Goal: Task Accomplishment & Management: Manage account settings

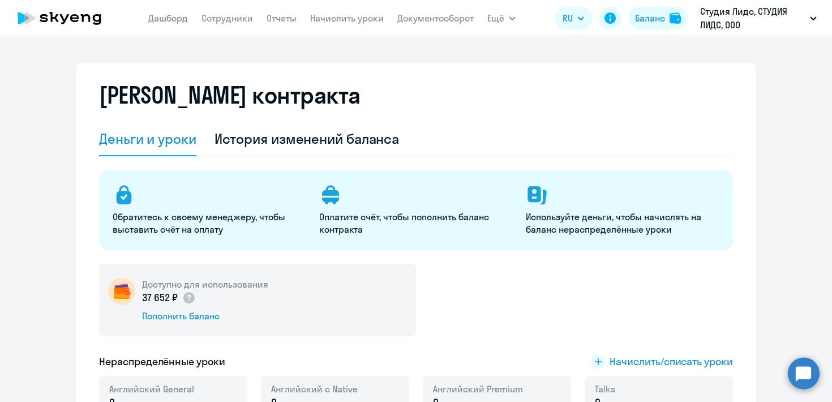
select select "english_adult_not_native_speaker"
click at [332, 143] on div "История изменений баланса" at bounding box center [306, 139] width 185 height 18
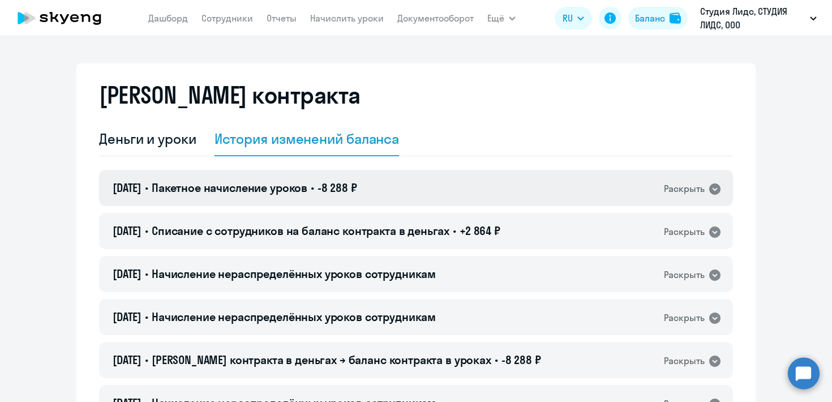
click at [696, 190] on div "Раскрыть" at bounding box center [684, 189] width 41 height 14
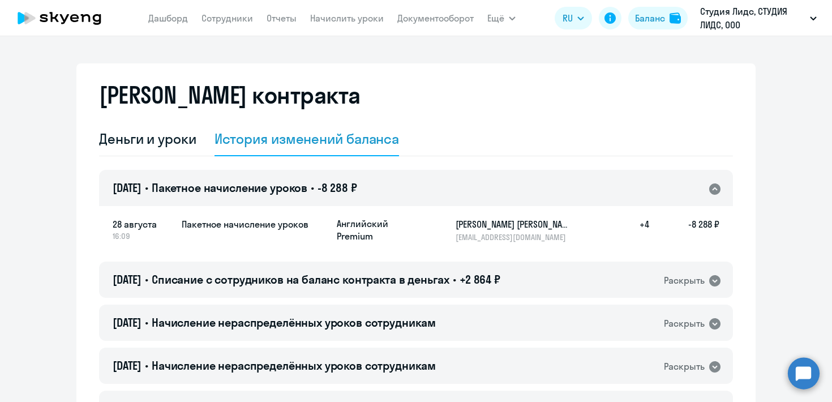
click at [696, 190] on div "Раскрыть" at bounding box center [684, 189] width 41 height 14
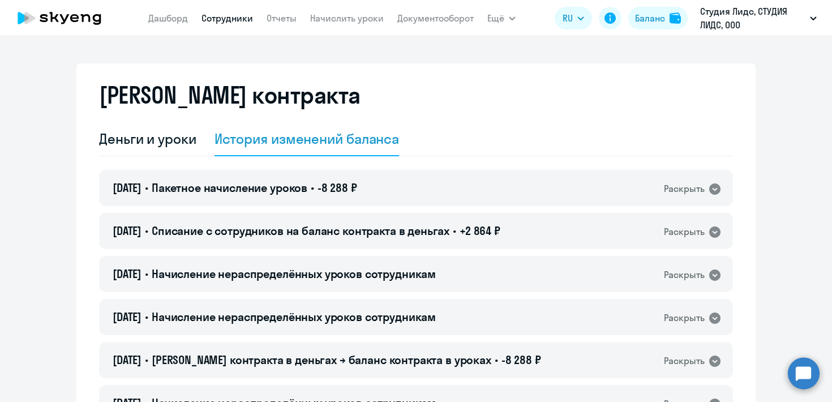
click at [225, 19] on link "Сотрудники" at bounding box center [226, 17] width 51 height 11
select select "30"
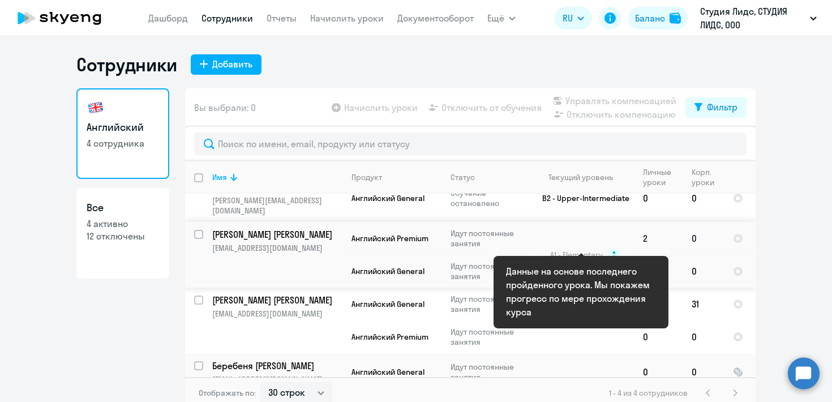
scroll to position [20, 0]
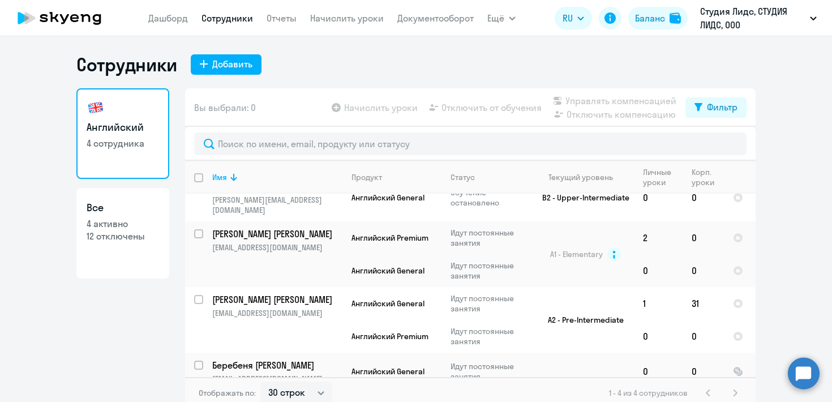
click at [99, 225] on p "4 активно" at bounding box center [123, 223] width 72 height 12
select select "30"
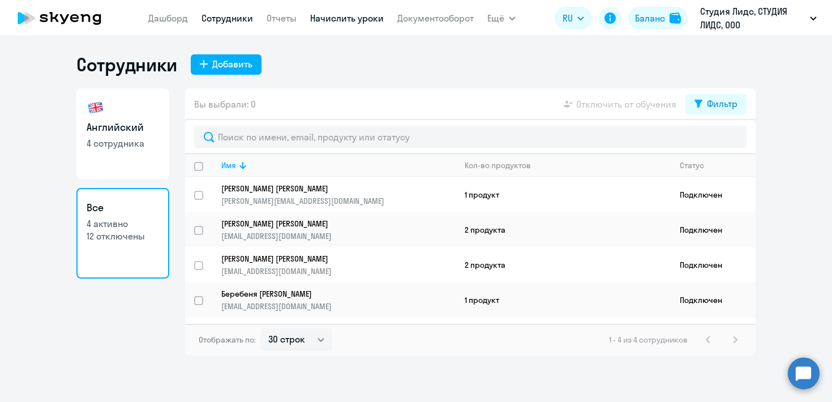
click at [341, 20] on link "Начислить уроки" at bounding box center [347, 17] width 74 height 11
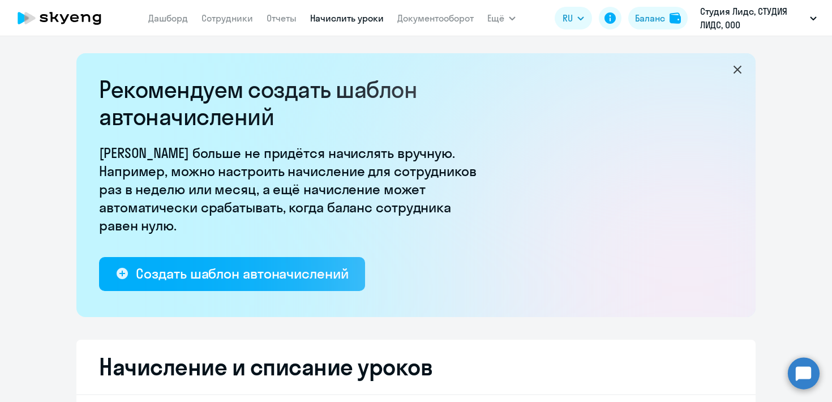
select select "10"
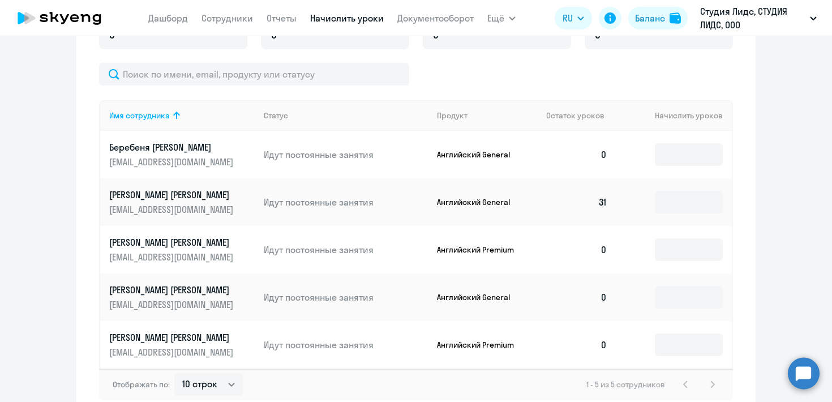
scroll to position [447, 0]
click at [548, 282] on td "0" at bounding box center [576, 297] width 79 height 48
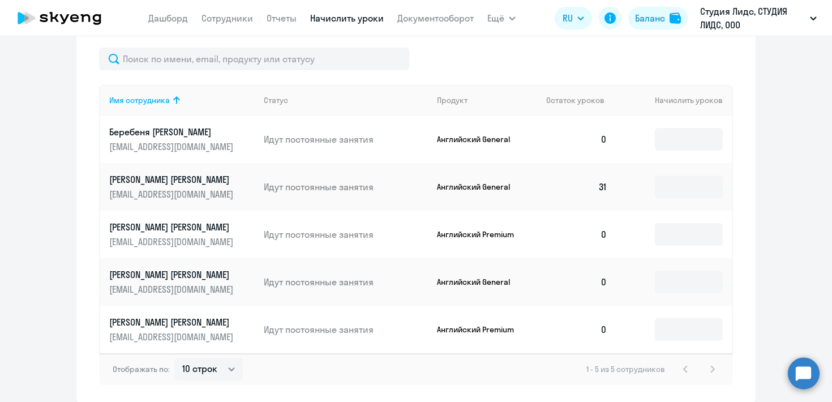
scroll to position [509, 0]
